Goal: Transaction & Acquisition: Purchase product/service

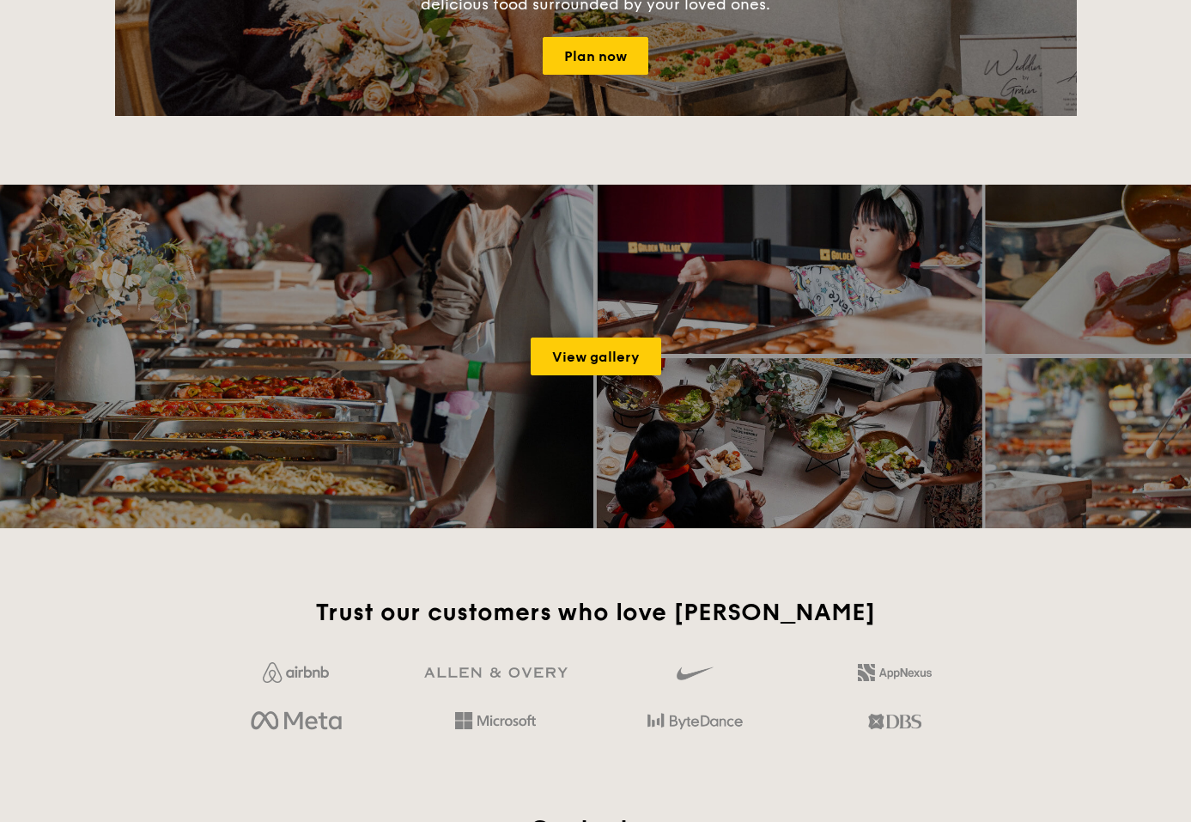
scroll to position [696, 0]
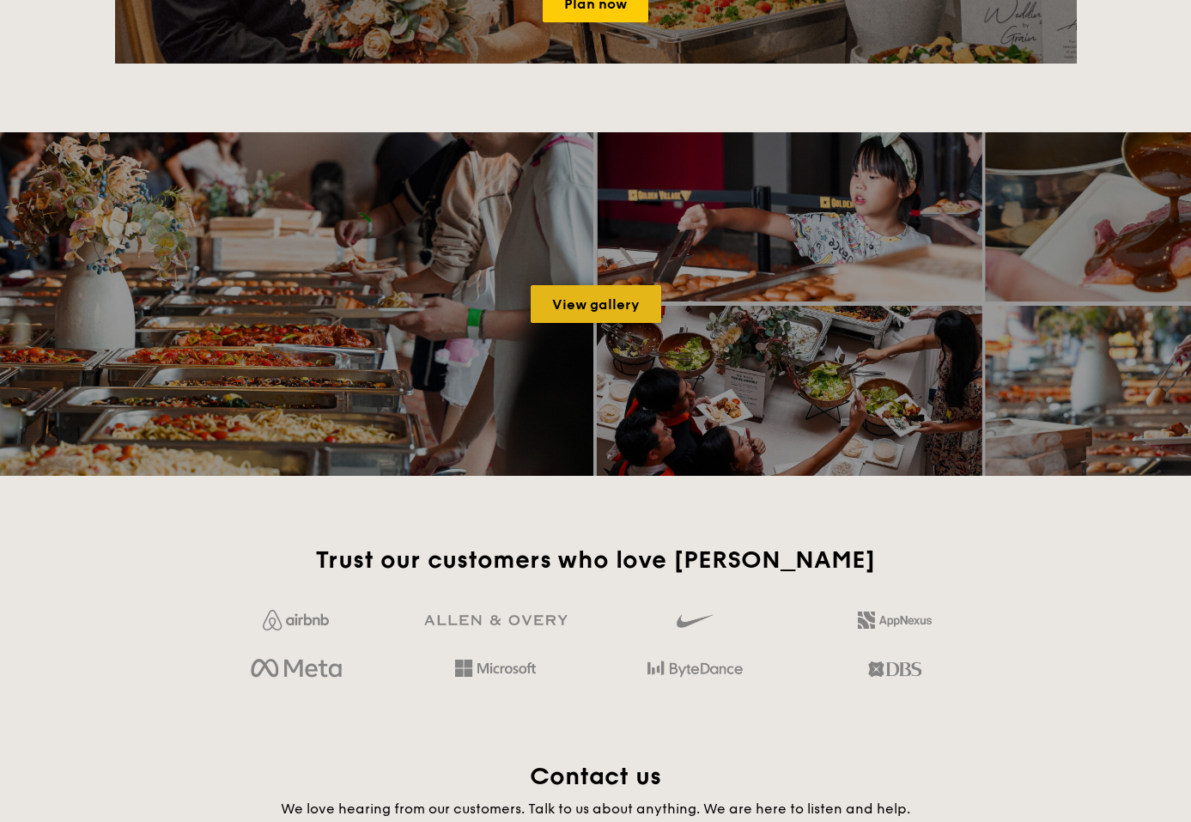
click at [639, 308] on link "View gallery" at bounding box center [596, 304] width 131 height 38
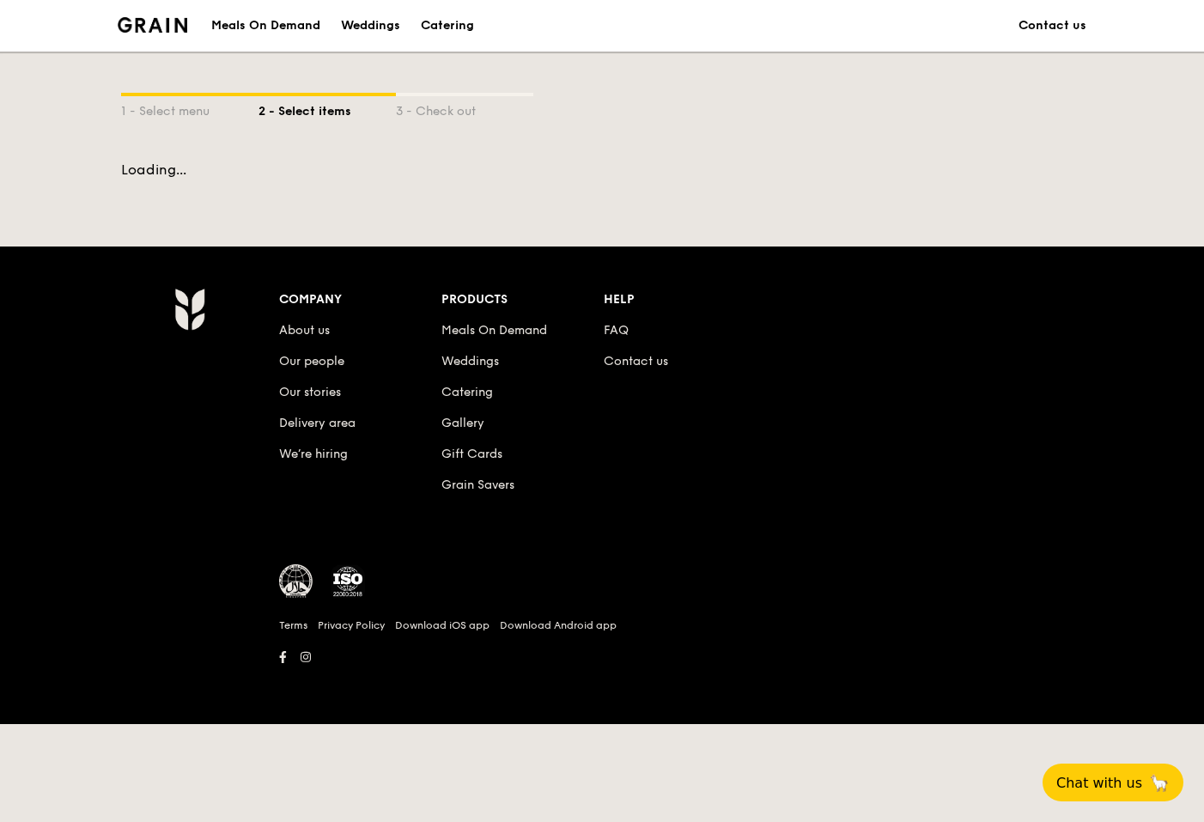
click at [380, 23] on div "Weddings" at bounding box center [370, 26] width 59 height 52
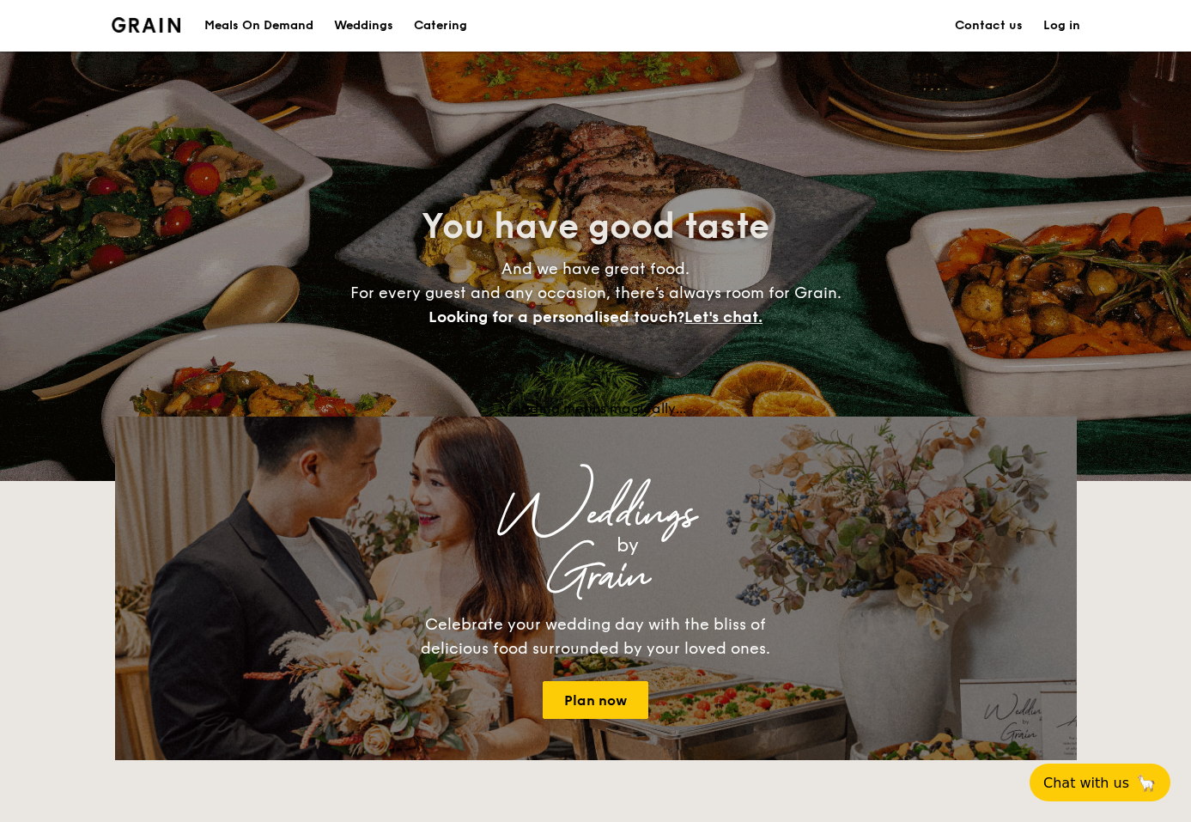
click at [466, 229] on span "You have good taste" at bounding box center [596, 226] width 348 height 41
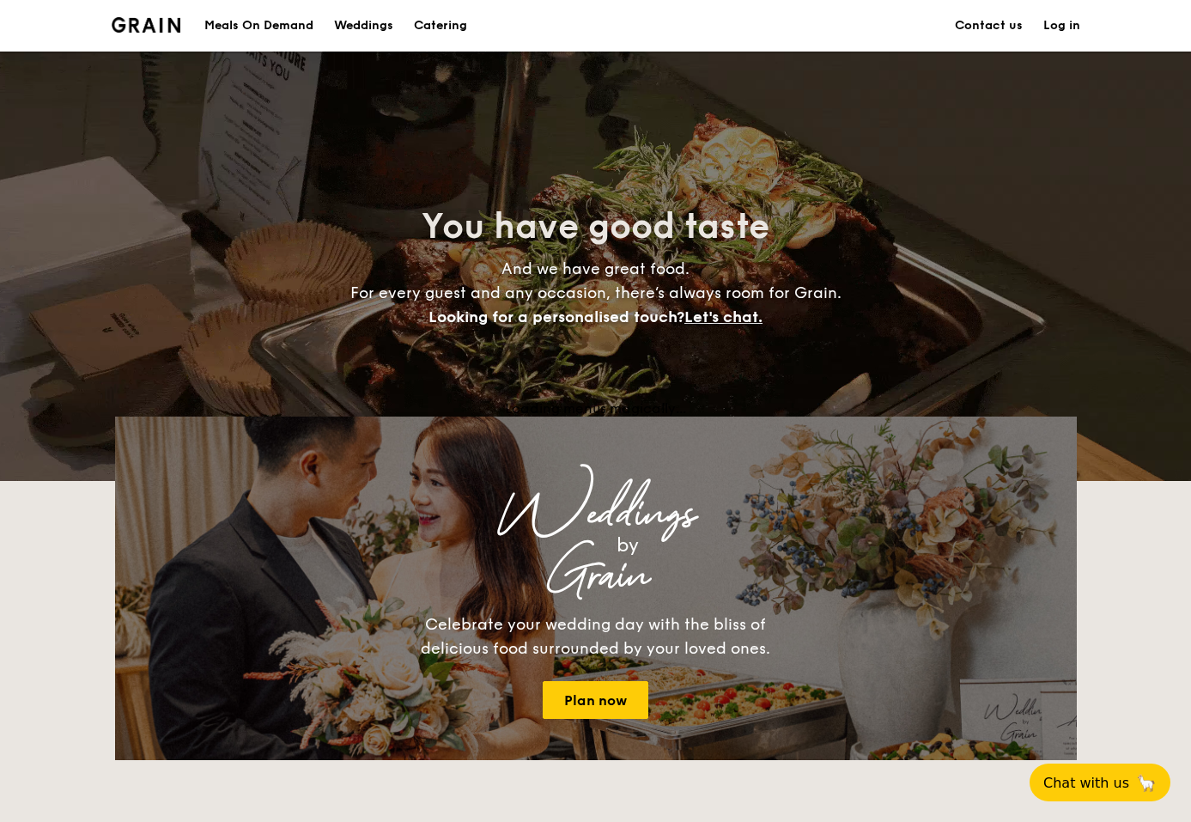
click at [758, 278] on h4 "And we have great food. For every guest and any occasion, there’s always room f…" at bounding box center [595, 293] width 769 height 72
click at [729, 323] on span "Let's chat." at bounding box center [723, 316] width 78 height 19
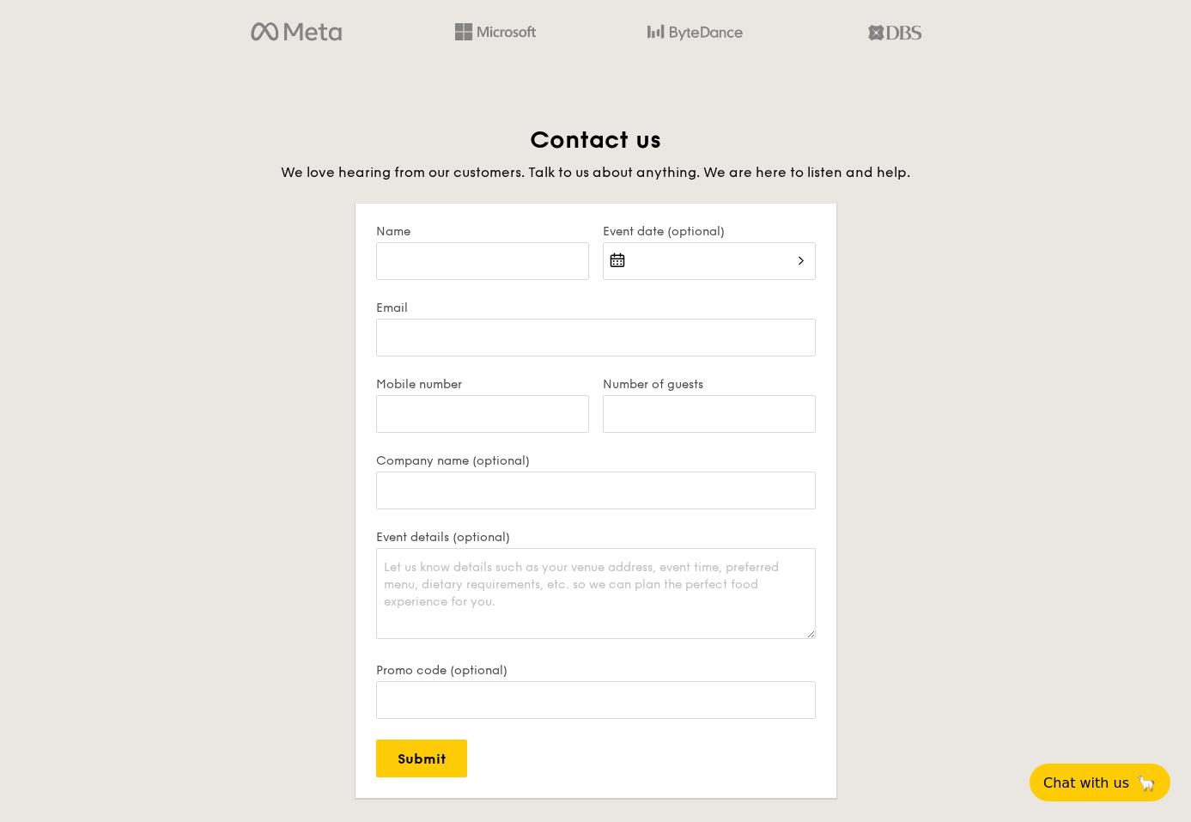
scroll to position [1449, 0]
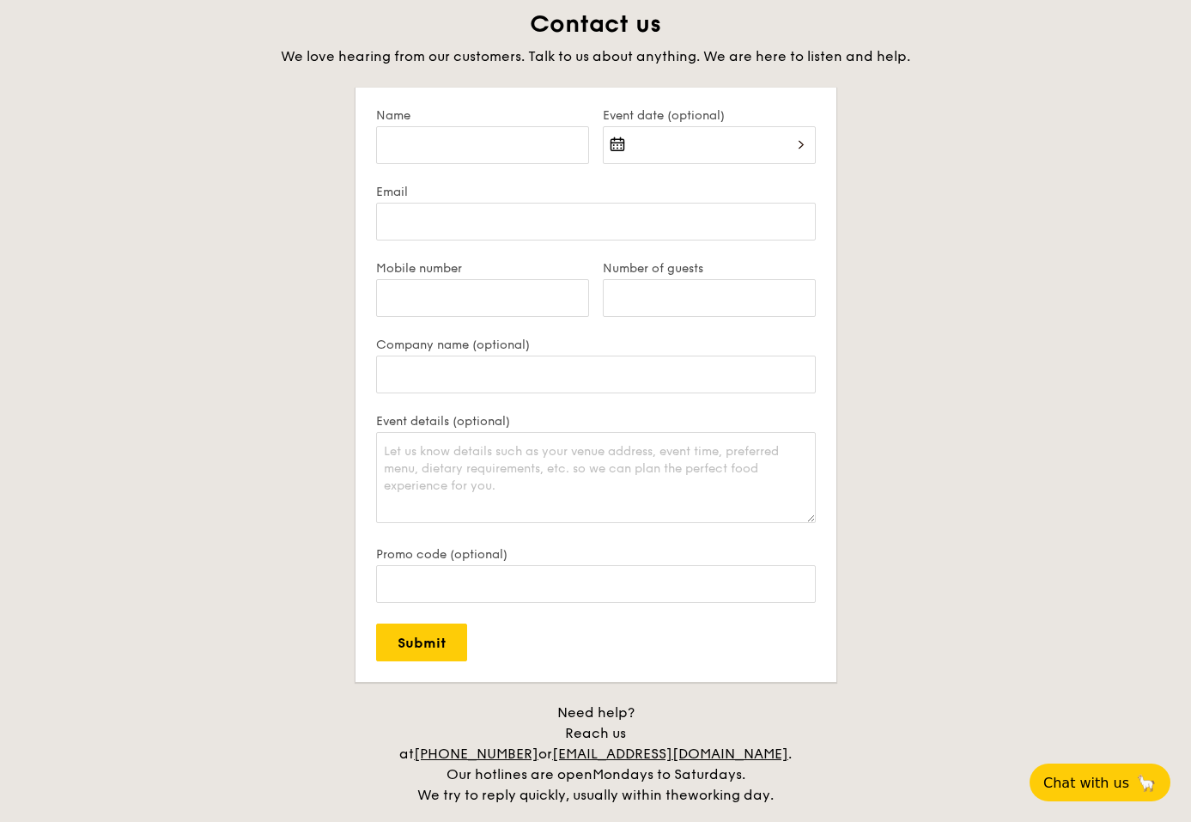
click at [667, 147] on div at bounding box center [709, 155] width 213 height 58
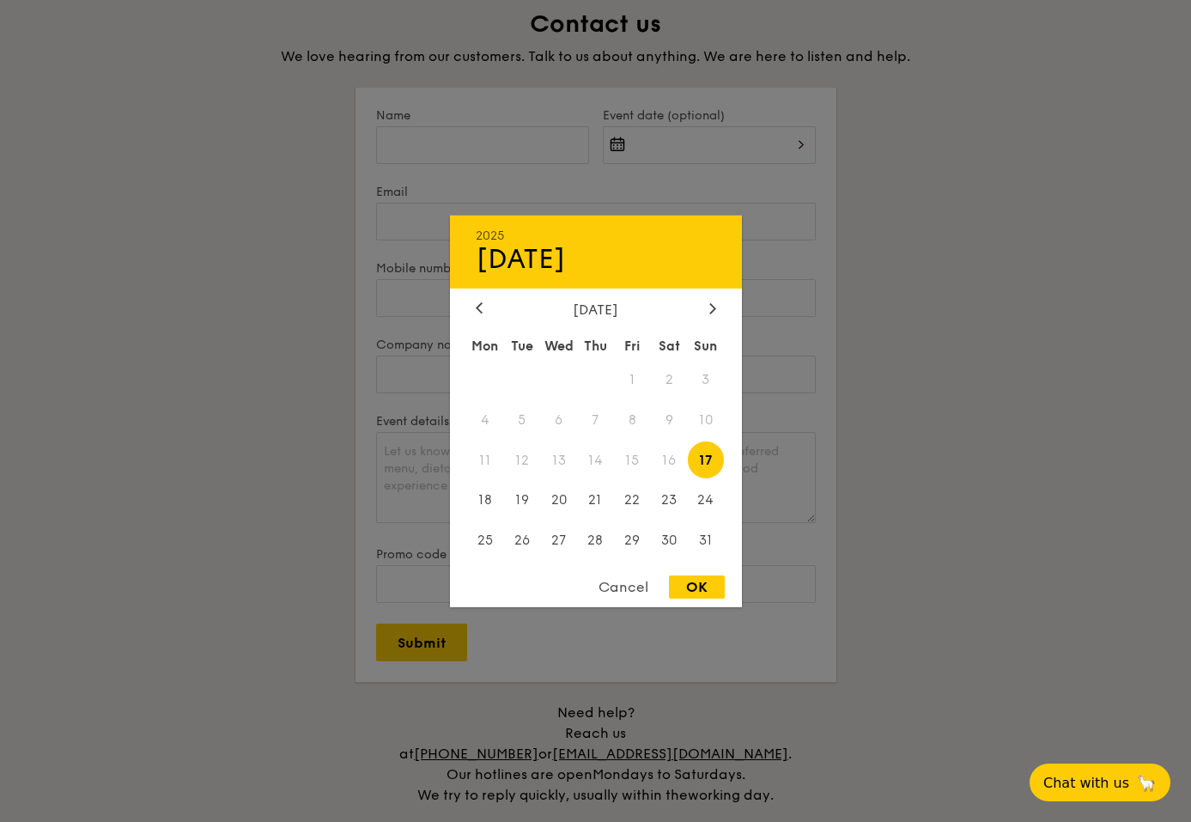
click at [949, 202] on div at bounding box center [595, 411] width 1191 height 822
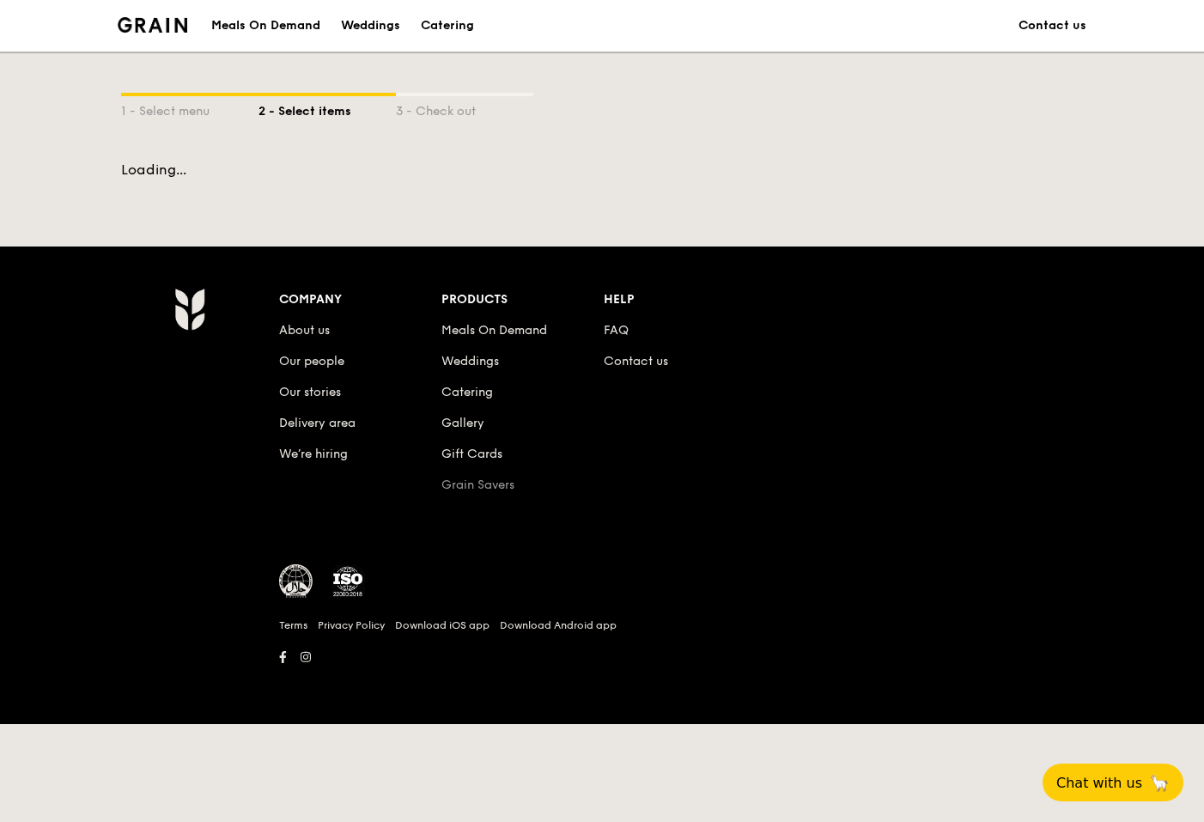
click at [490, 484] on link "Grain Savers" at bounding box center [477, 484] width 73 height 15
click at [460, 423] on link "Gallery" at bounding box center [462, 423] width 43 height 15
